Goal: Task Accomplishment & Management: Manage account settings

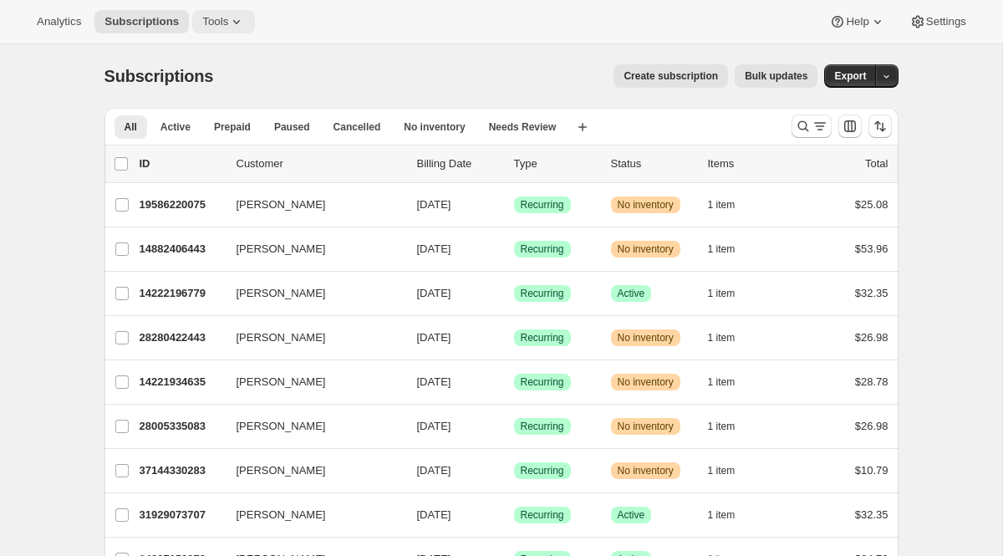
click at [212, 22] on span "Tools" at bounding box center [215, 21] width 26 height 13
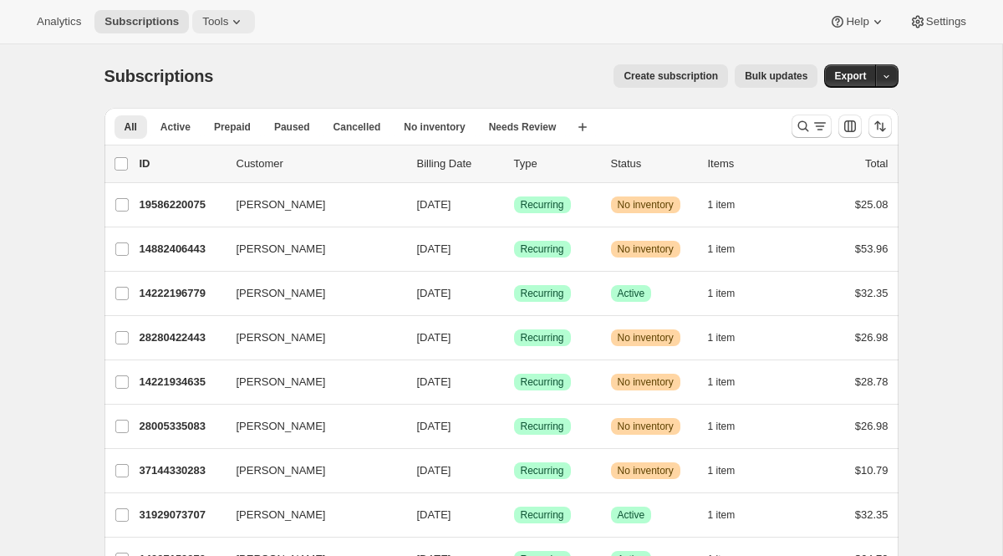
click at [244, 27] on icon at bounding box center [236, 21] width 17 height 17
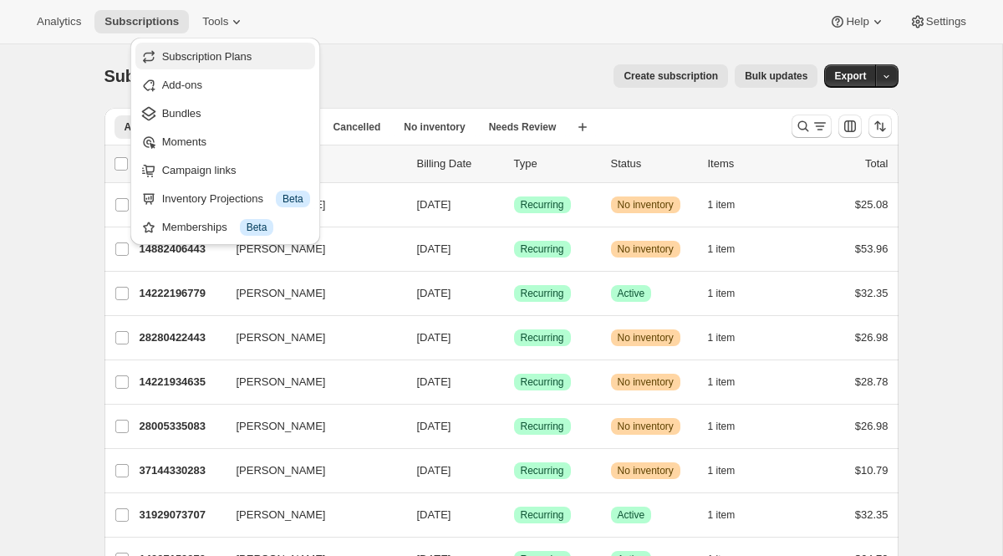
click at [237, 63] on span "Subscription Plans" at bounding box center [236, 56] width 148 height 17
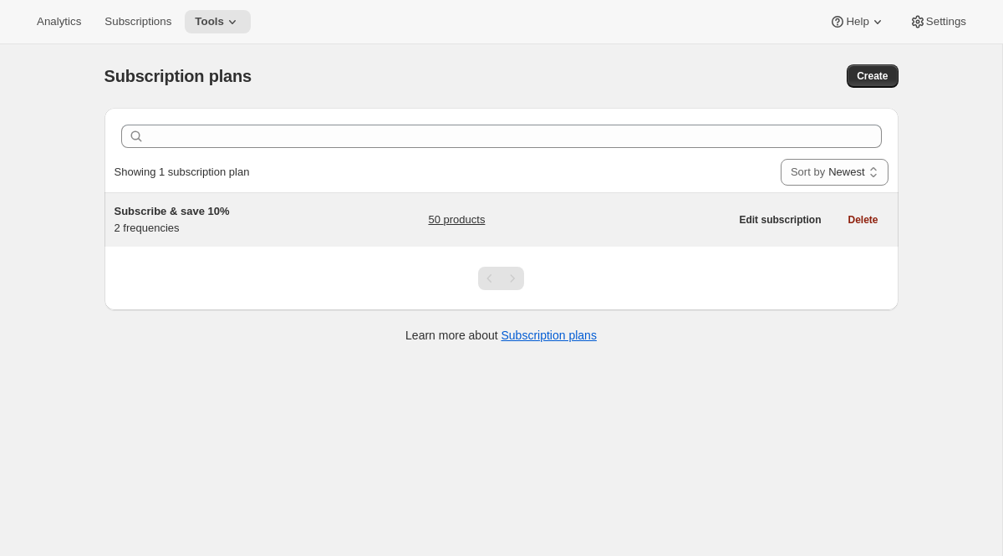
click at [471, 225] on link "50 products" at bounding box center [456, 220] width 57 height 17
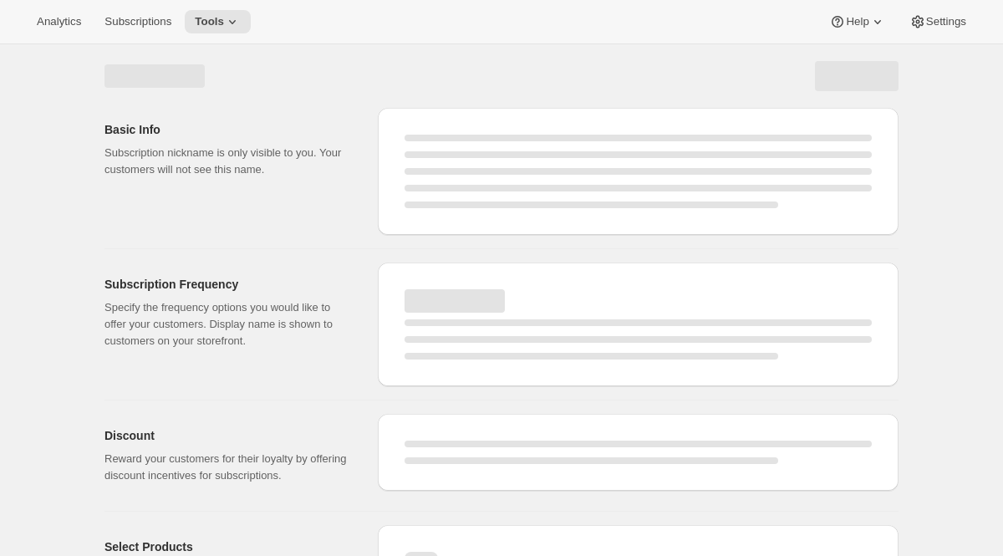
select select "WEEK"
select select "MONTH"
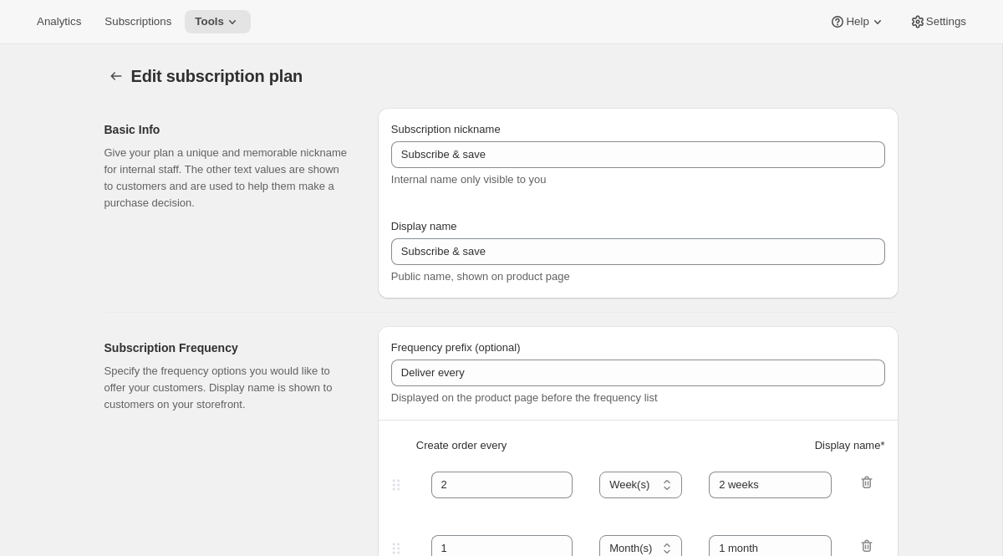
type input "Subscribe & save 10%"
type input "30"
select select "DAY"
type input "Every 30 days"
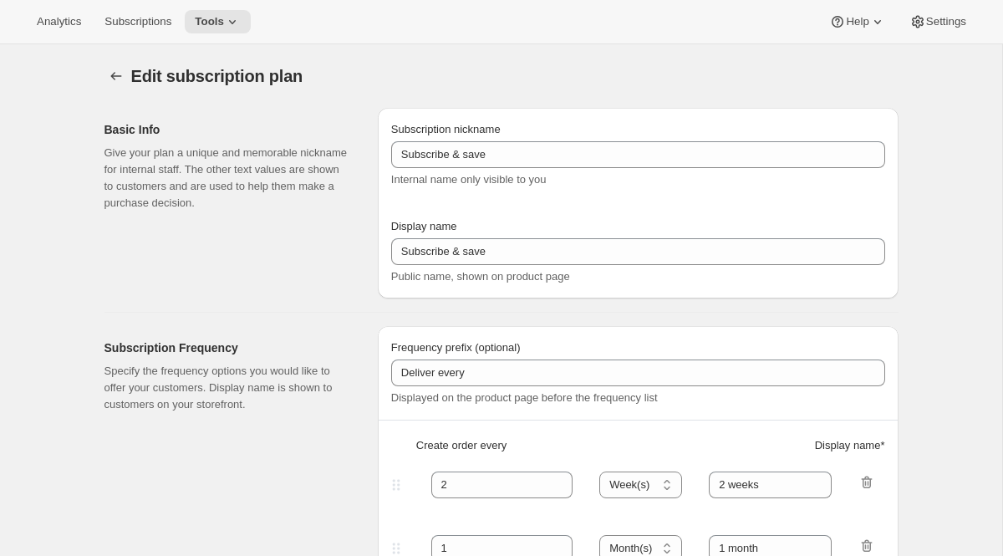
type input "60"
select select "DAY"
type input "Every 60 days"
type input "10"
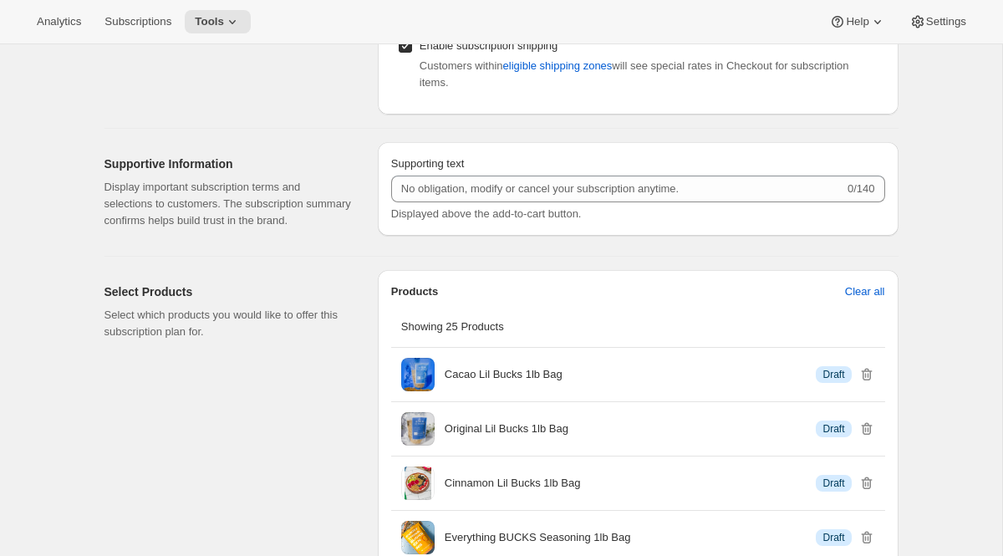
scroll to position [807, 0]
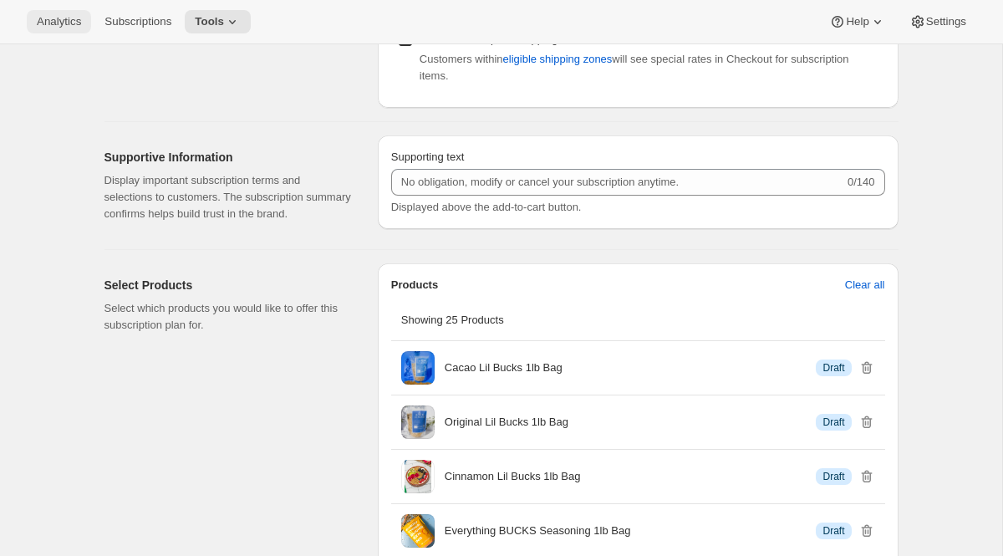
click at [40, 11] on button "Analytics" at bounding box center [59, 21] width 64 height 23
